Goal: Information Seeking & Learning: Learn about a topic

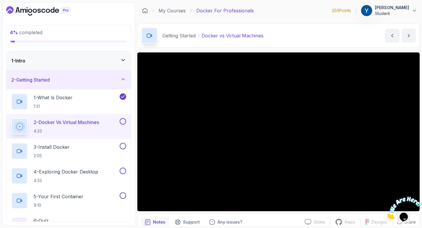
scroll to position [27, 0]
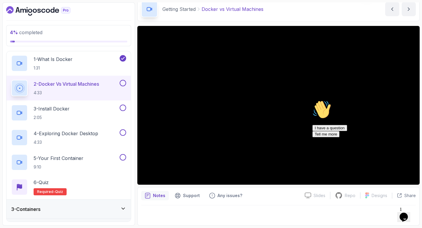
click at [312, 100] on icon "Chat attention grabber" at bounding box center [312, 100] width 0 height 0
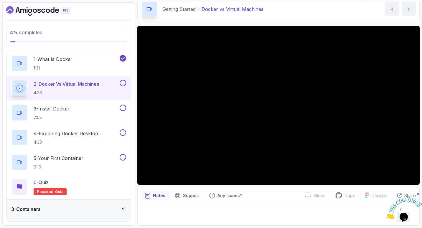
click at [123, 81] on button at bounding box center [123, 83] width 6 height 6
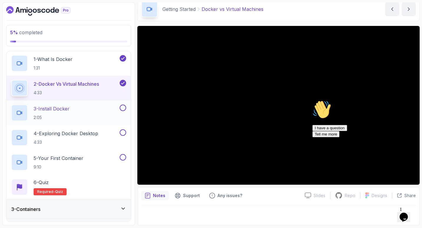
click at [102, 105] on div "3 - Install Docker 2:05" at bounding box center [64, 113] width 107 height 17
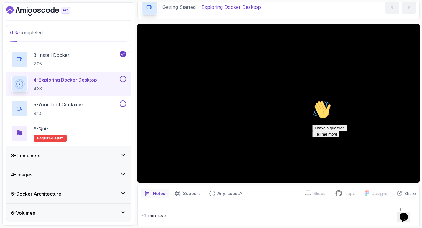
scroll to position [92, 0]
click at [312, 100] on icon "Chat attention grabber" at bounding box center [312, 100] width 0 height 0
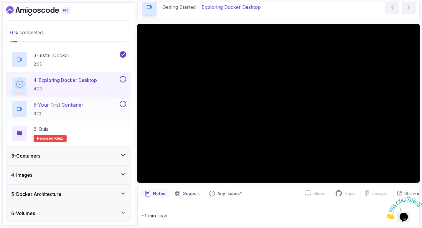
click at [93, 97] on div "5 - Your First Container 9:10" at bounding box center [68, 109] width 124 height 25
click at [88, 102] on div "5 - Your First Container 9:10" at bounding box center [64, 109] width 107 height 17
click at [74, 108] on p "5 - Your First Container" at bounding box center [59, 104] width 50 height 7
click at [43, 58] on p "3 - Install Docker" at bounding box center [52, 55] width 36 height 7
click at [37, 62] on p "2:05" at bounding box center [52, 64] width 36 height 6
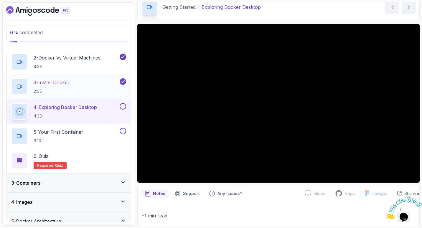
scroll to position [63, 0]
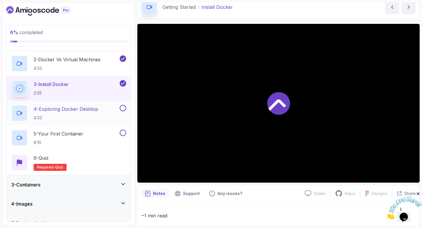
click at [67, 107] on p "4 - Exploring Docker Desktop" at bounding box center [66, 109] width 65 height 7
click at [58, 110] on p "4 - Exploring Docker Desktop" at bounding box center [66, 109] width 65 height 7
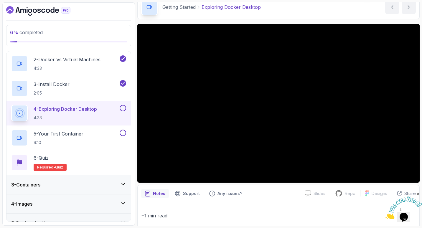
click at [58, 110] on p "4 - Exploring Docker Desktop" at bounding box center [65, 109] width 63 height 7
click at [99, 129] on div "5 - Your First Container 9:10" at bounding box center [68, 138] width 124 height 25
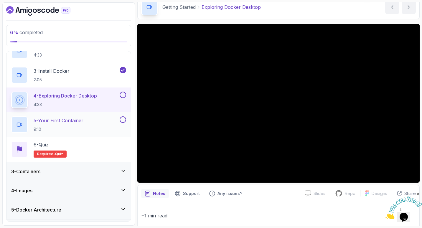
scroll to position [76, 0]
click at [93, 117] on div "5 - Your First Container 9:10" at bounding box center [64, 124] width 107 height 17
